Goal: Navigation & Orientation: Find specific page/section

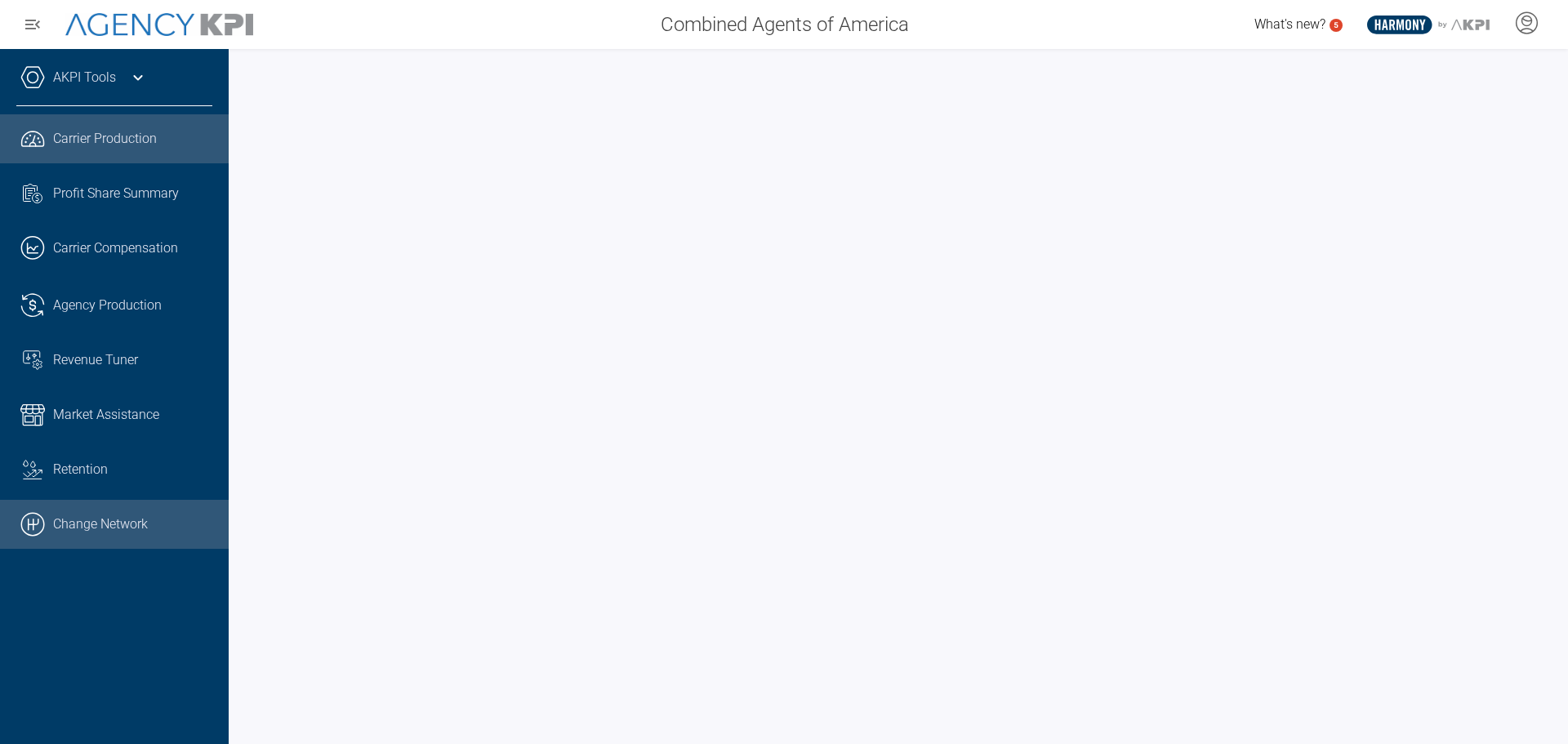
click at [100, 522] on link ".cls-1{fill:none;stroke:#000;stroke-linecap:round;stroke-linejoin:round;stroke-…" at bounding box center [114, 524] width 229 height 49
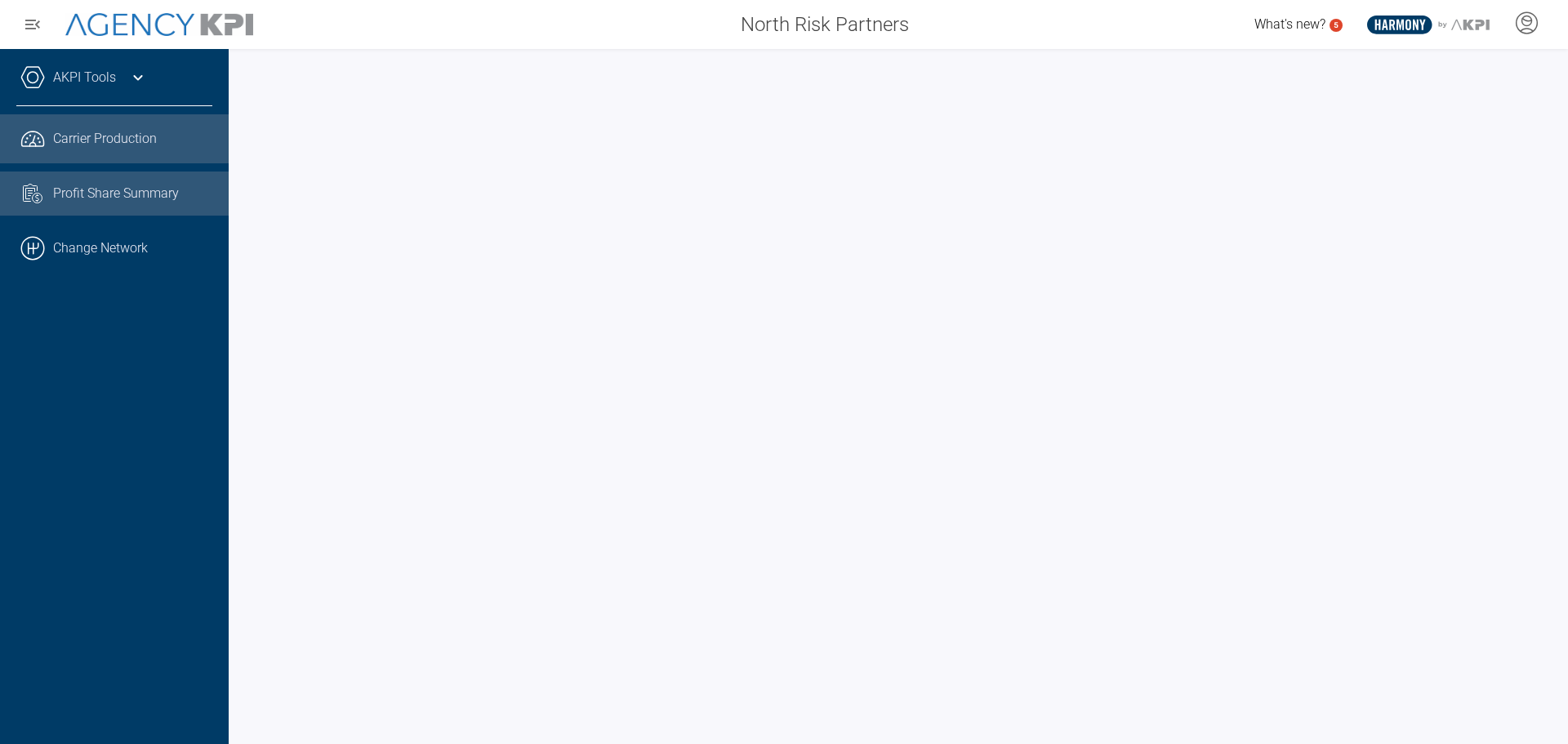
click at [96, 195] on span "Profit Share Summary" at bounding box center [116, 194] width 126 height 20
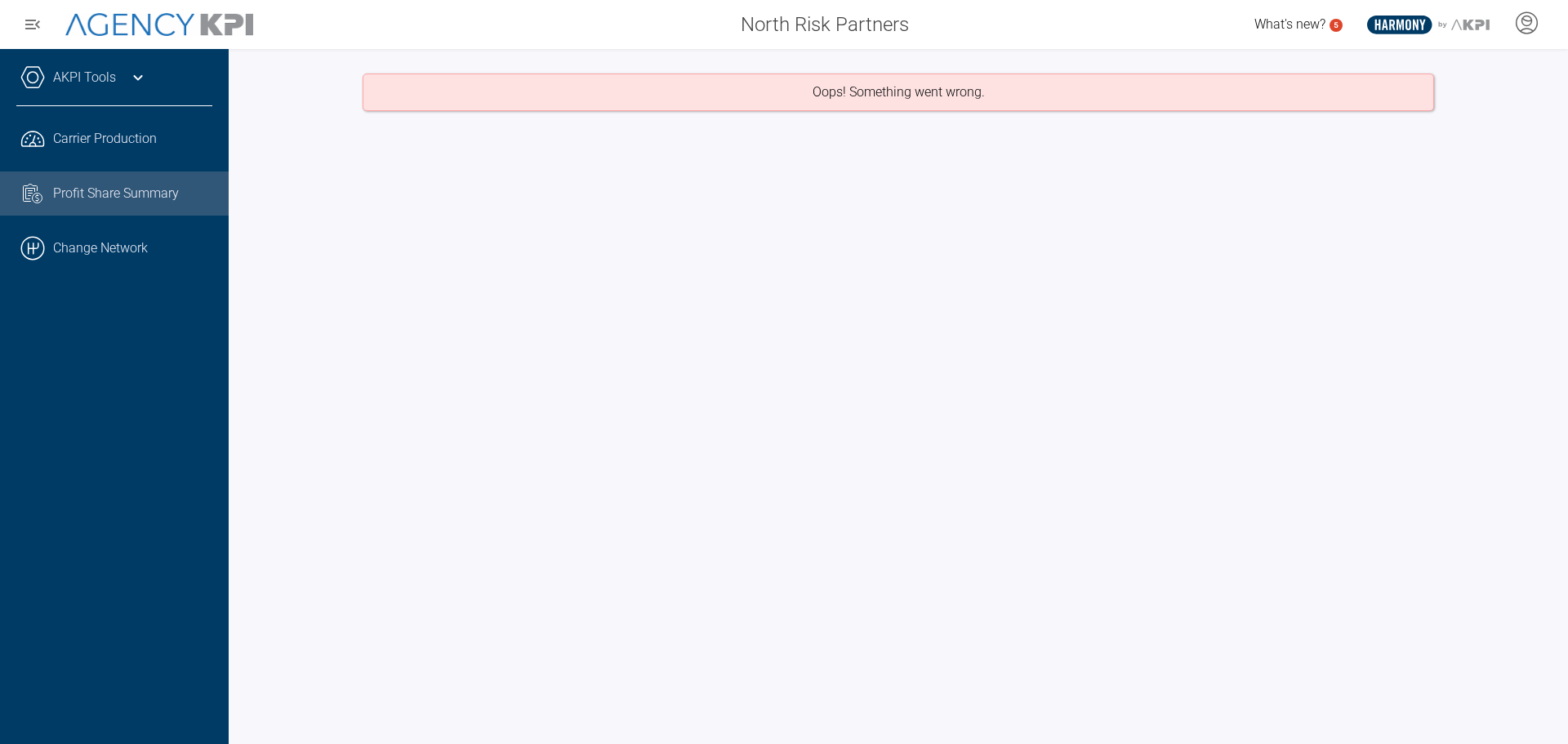
click at [104, 78] on link "AKPI Tools" at bounding box center [84, 78] width 63 height 20
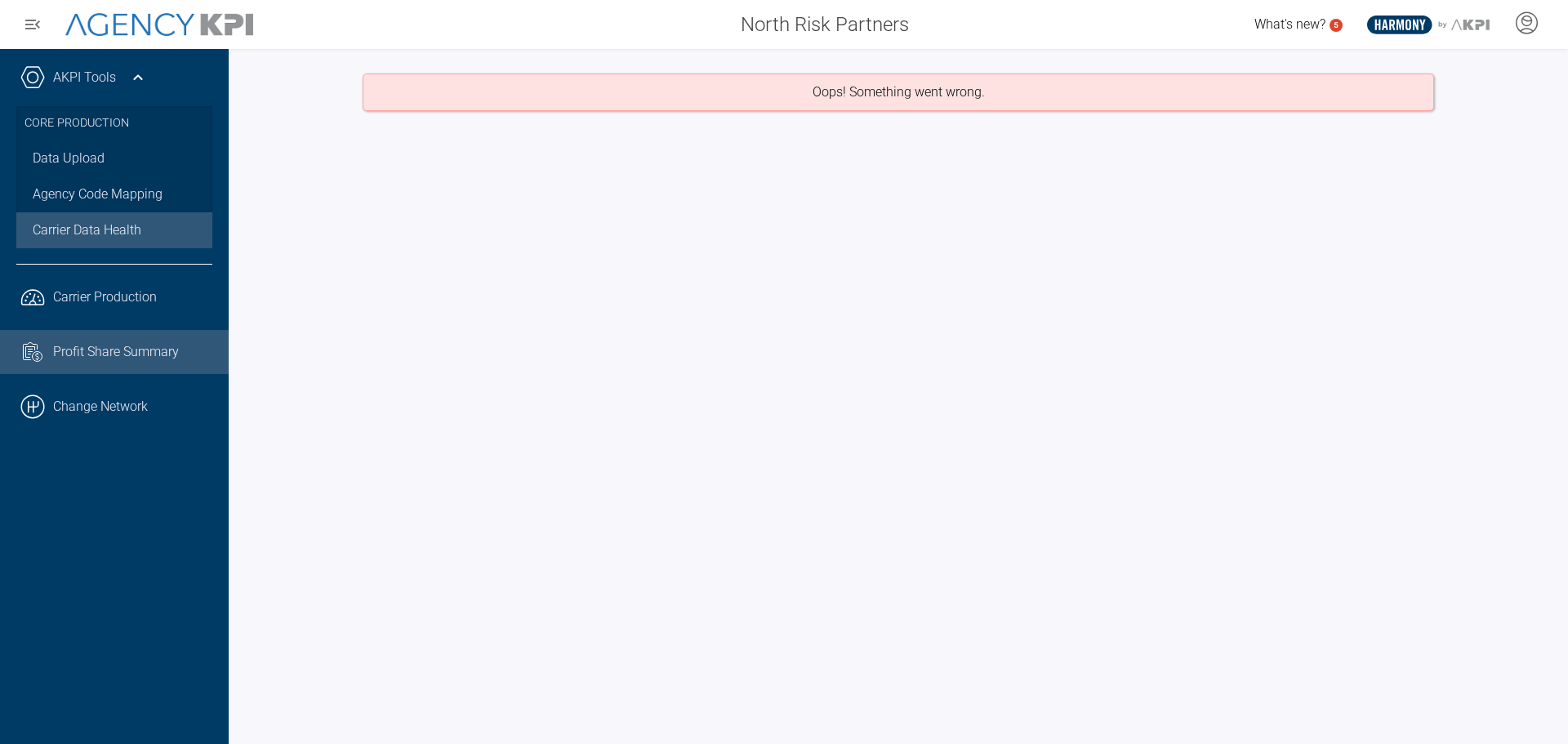
click at [92, 226] on span "Carrier Data Health" at bounding box center [87, 231] width 109 height 20
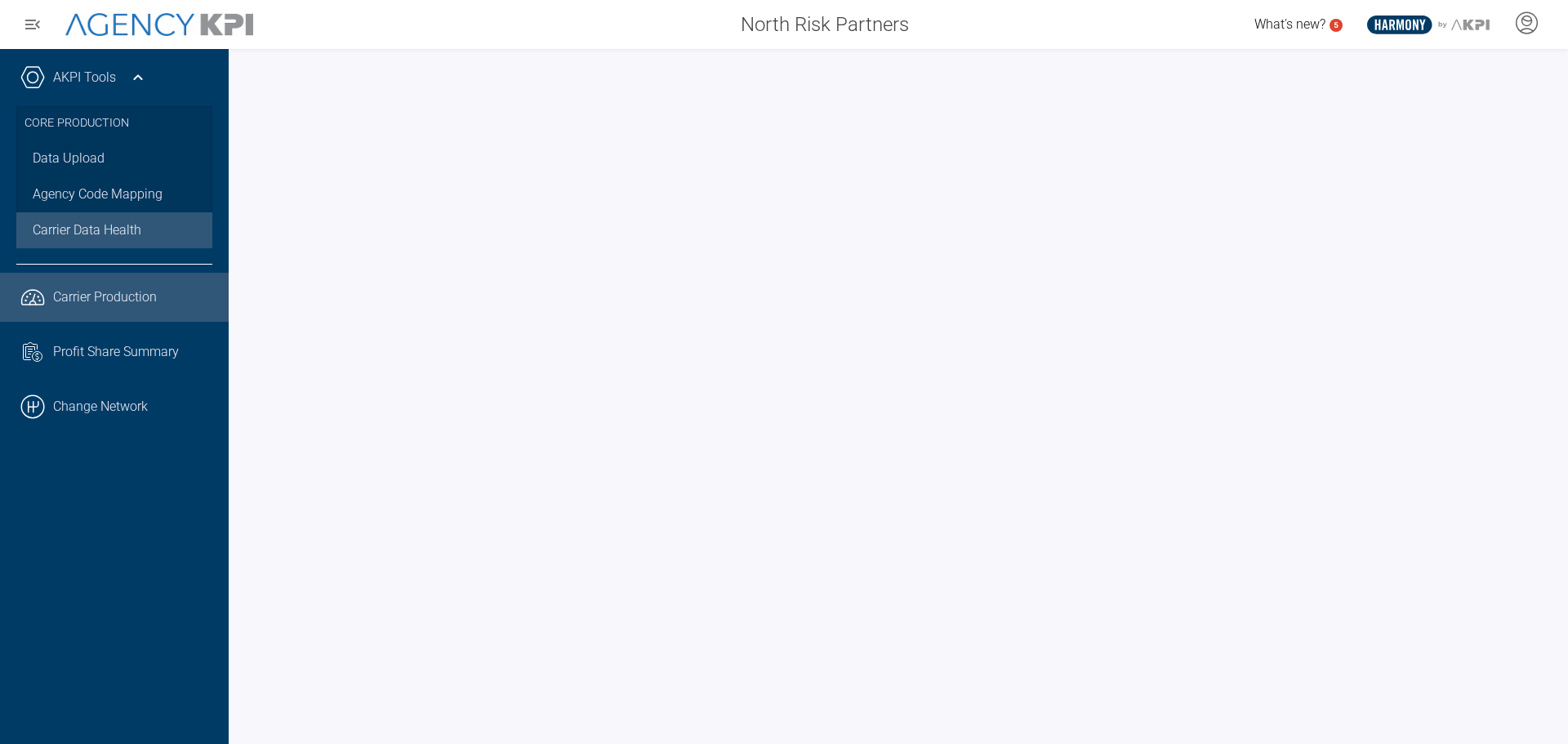
click at [96, 302] on span "Carrier Production" at bounding box center [105, 298] width 104 height 20
